Goal: Book appointment/travel/reservation

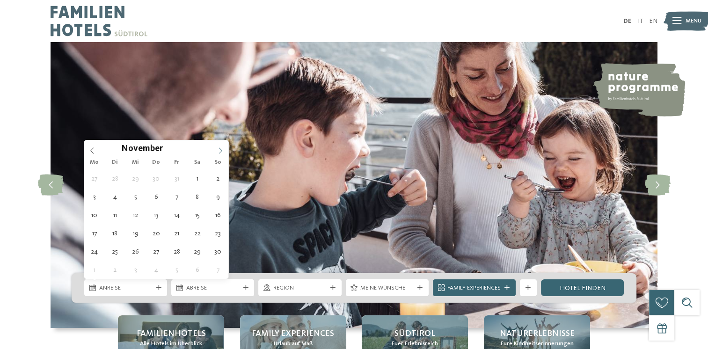
click at [220, 147] on icon at bounding box center [220, 150] width 7 height 7
type input "****"
click at [220, 147] on icon at bounding box center [220, 150] width 7 height 7
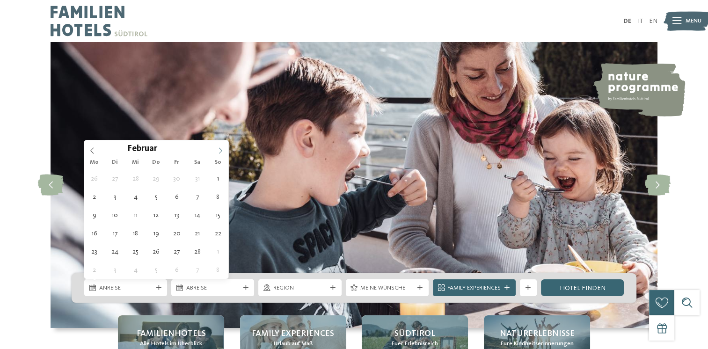
click at [220, 147] on icon at bounding box center [220, 150] width 7 height 7
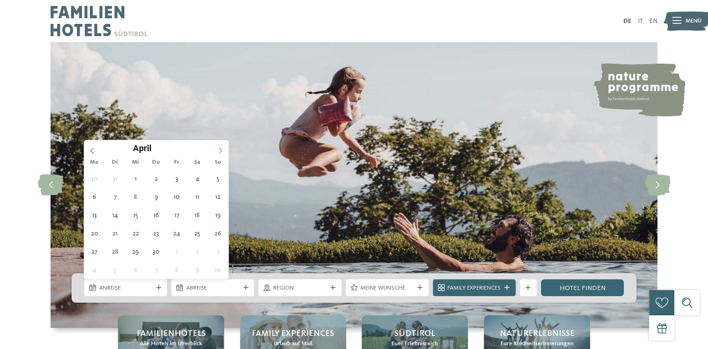
click at [219, 152] on icon at bounding box center [220, 150] width 7 height 7
type div "04.05.2026"
type input "****"
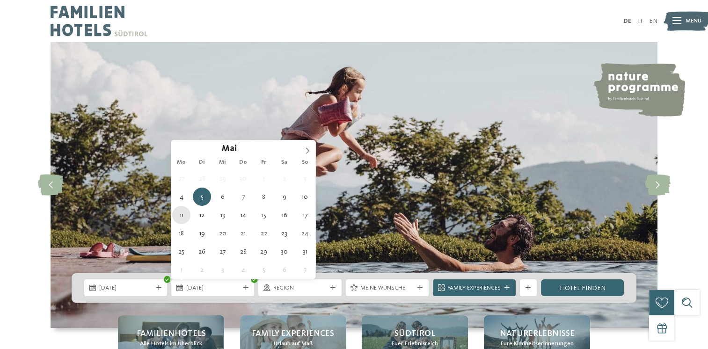
type div "11.05.2026"
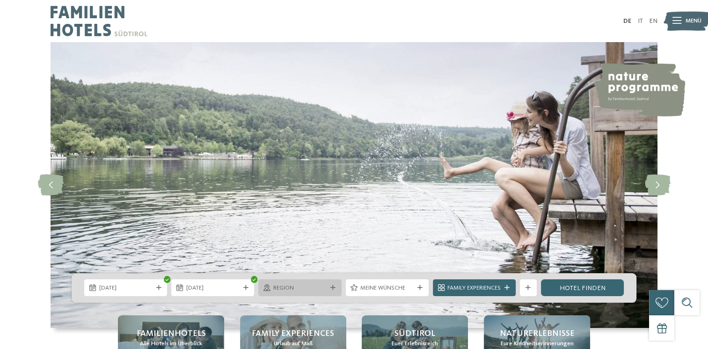
click at [320, 290] on span "Region" at bounding box center [299, 288] width 53 height 8
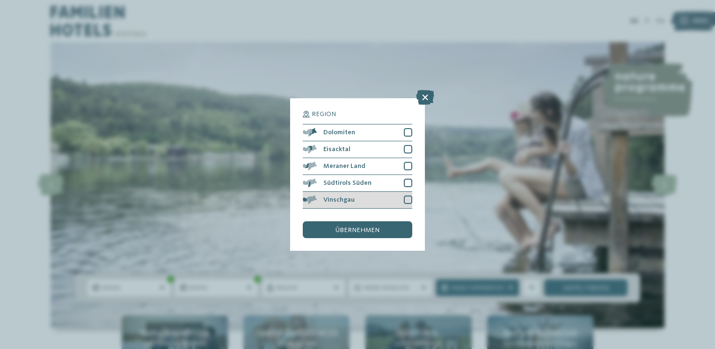
click at [408, 199] on div at bounding box center [408, 200] width 8 height 8
click at [360, 231] on span "übernehmen" at bounding box center [357, 230] width 44 height 7
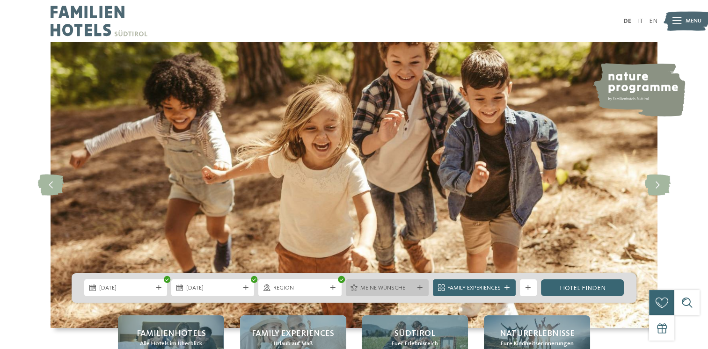
click at [419, 289] on icon at bounding box center [419, 287] width 5 height 5
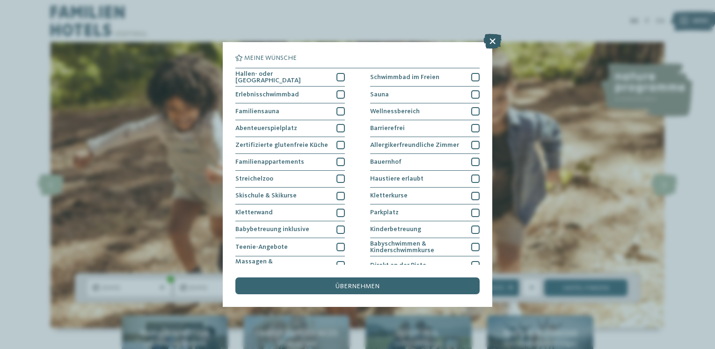
click at [494, 40] on icon at bounding box center [492, 41] width 18 height 15
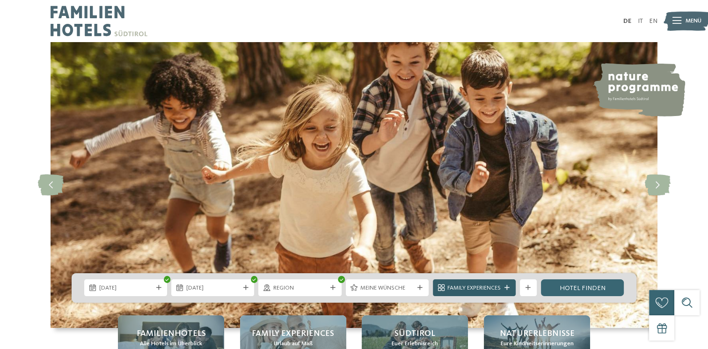
click at [499, 289] on span "Family Experiences" at bounding box center [473, 288] width 53 height 8
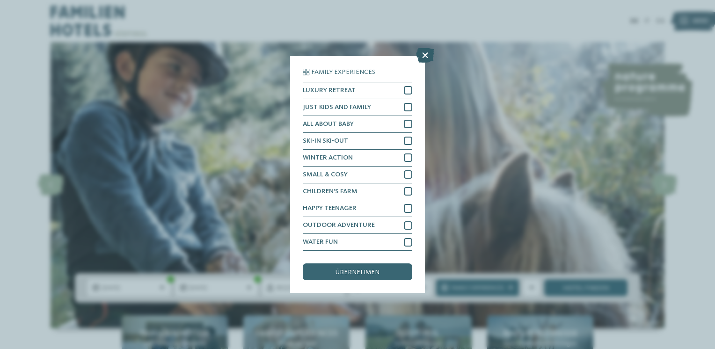
click at [424, 53] on icon at bounding box center [425, 55] width 18 height 15
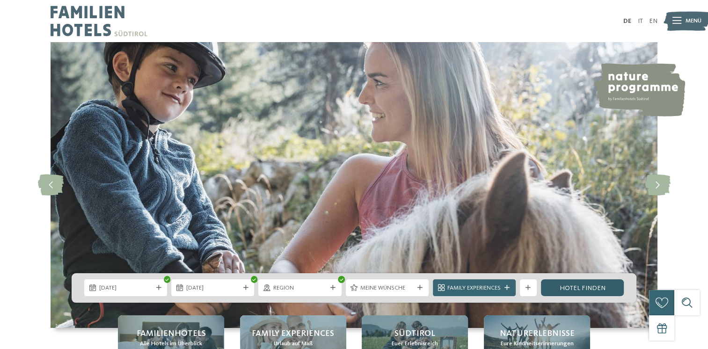
click at [582, 287] on link "Hotel finden" at bounding box center [582, 287] width 83 height 17
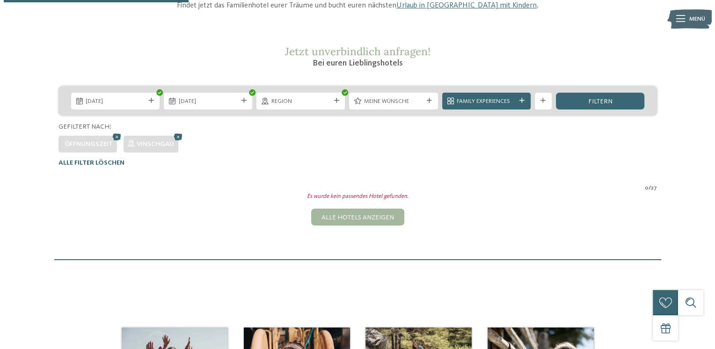
scroll to position [130, 0]
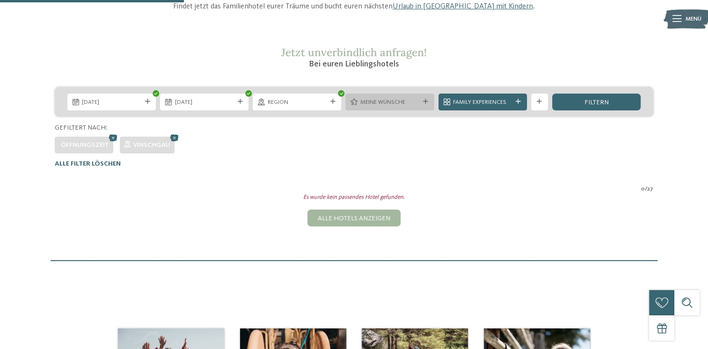
click at [415, 97] on div "Meine Wünsche" at bounding box center [389, 101] width 63 height 9
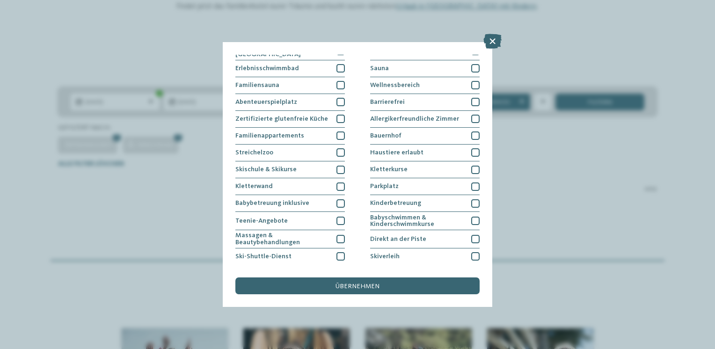
scroll to position [26, 0]
click at [471, 201] on div at bounding box center [475, 203] width 8 height 8
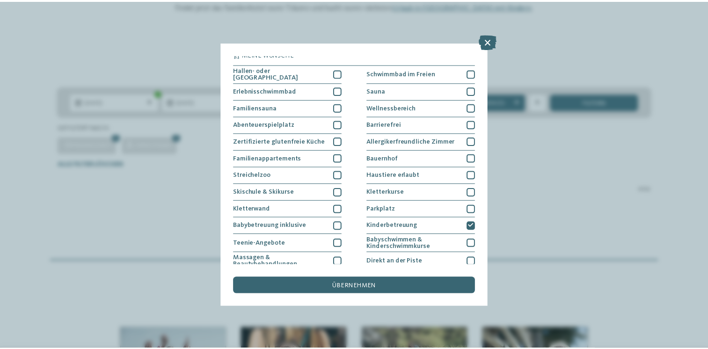
scroll to position [0, 0]
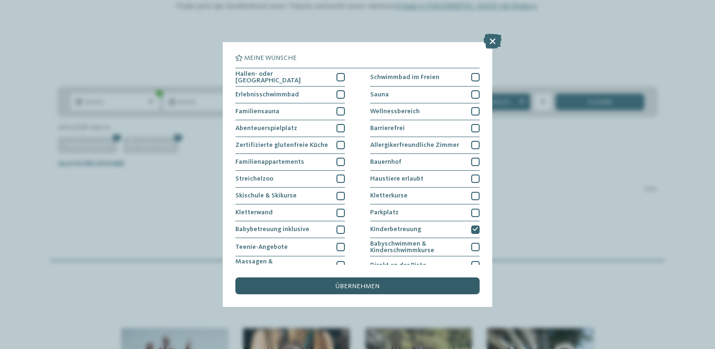
click at [369, 288] on span "übernehmen" at bounding box center [357, 286] width 44 height 7
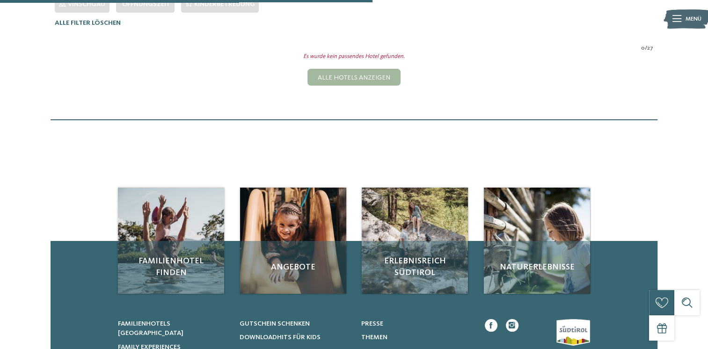
scroll to position [271, 0]
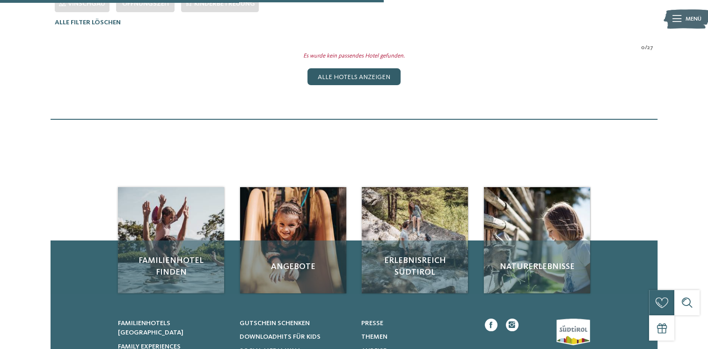
click at [372, 76] on div "Alle Hotels anzeigen" at bounding box center [353, 76] width 93 height 17
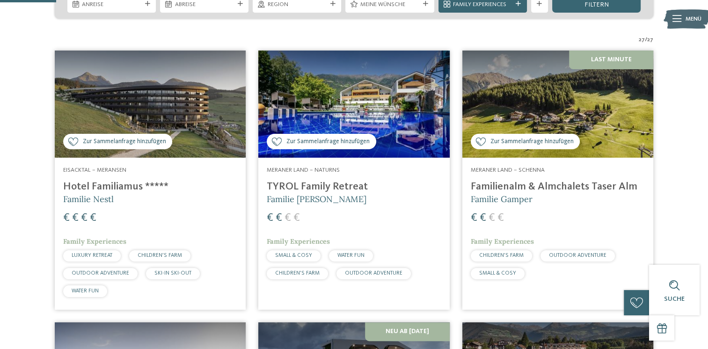
scroll to position [220, 0]
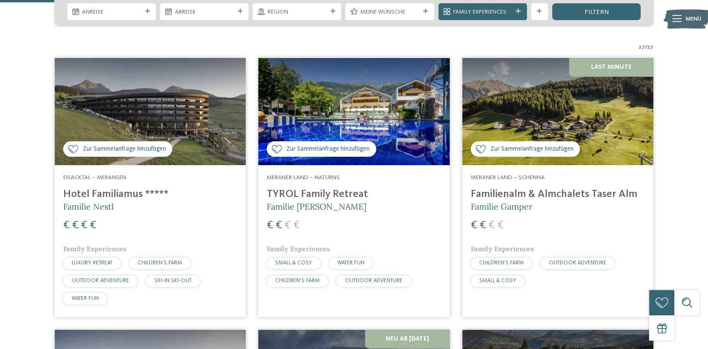
click at [372, 76] on img at bounding box center [353, 112] width 191 height 108
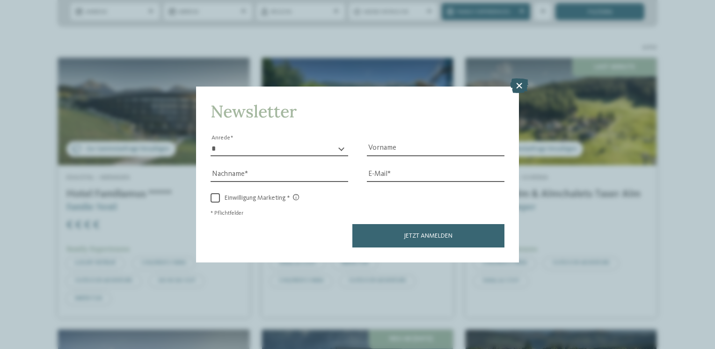
click at [518, 85] on icon at bounding box center [519, 86] width 18 height 15
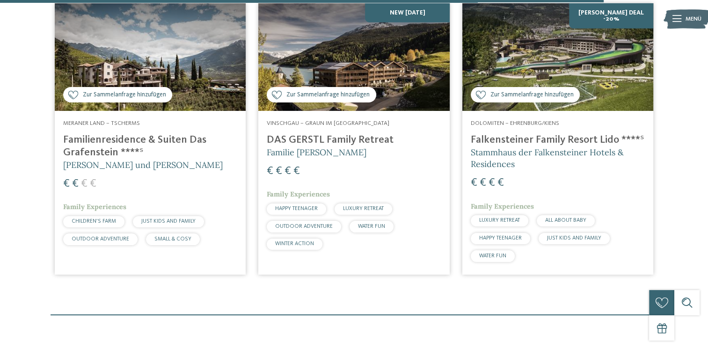
scroll to position [2460, 0]
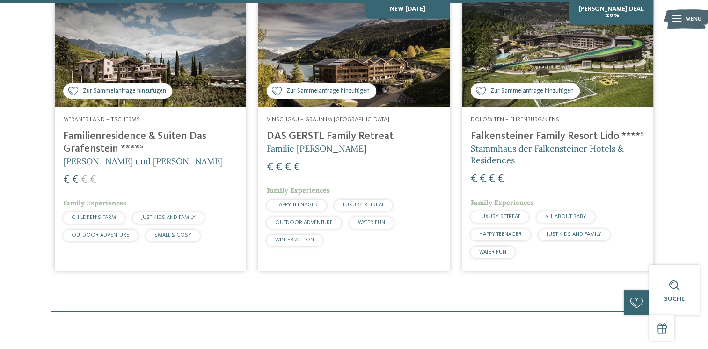
click at [129, 131] on h4 "Familienresidence & Suiten Das Grafenstein ****ˢ" at bounding box center [150, 142] width 174 height 25
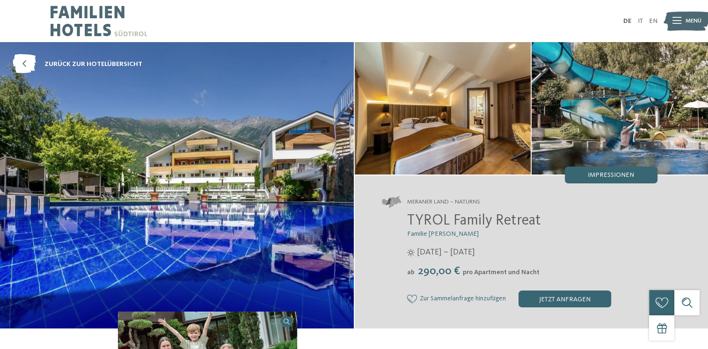
click at [372, 76] on img at bounding box center [443, 108] width 176 height 132
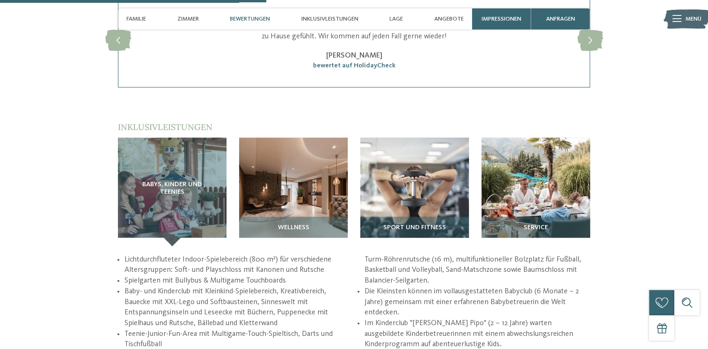
scroll to position [1099, 0]
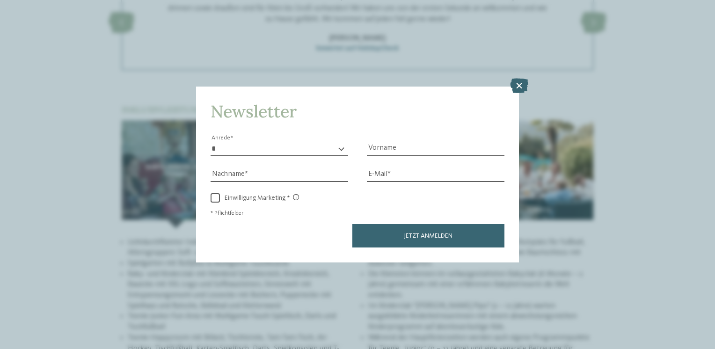
drag, startPoint x: 711, startPoint y: 38, endPoint x: 702, endPoint y: 157, distance: 118.7
click at [521, 86] on icon at bounding box center [519, 86] width 18 height 15
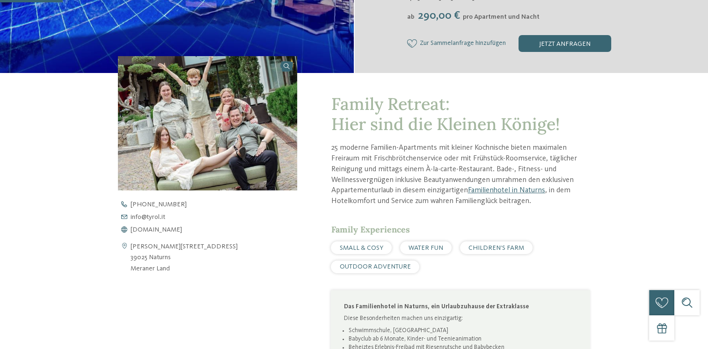
scroll to position [0, 0]
